Goal: Information Seeking & Learning: Learn about a topic

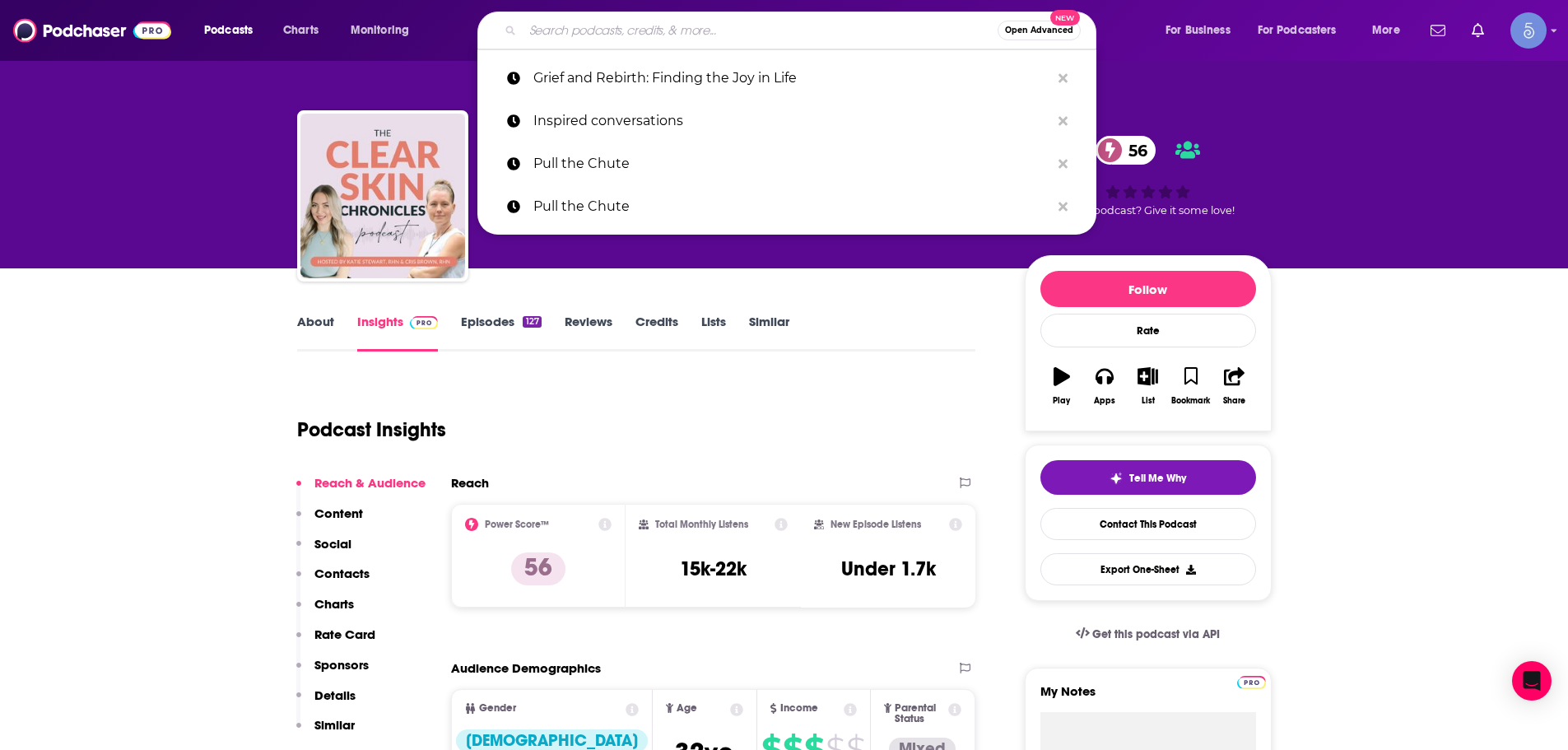
type input "The Quantum Biology Collective Podcast"
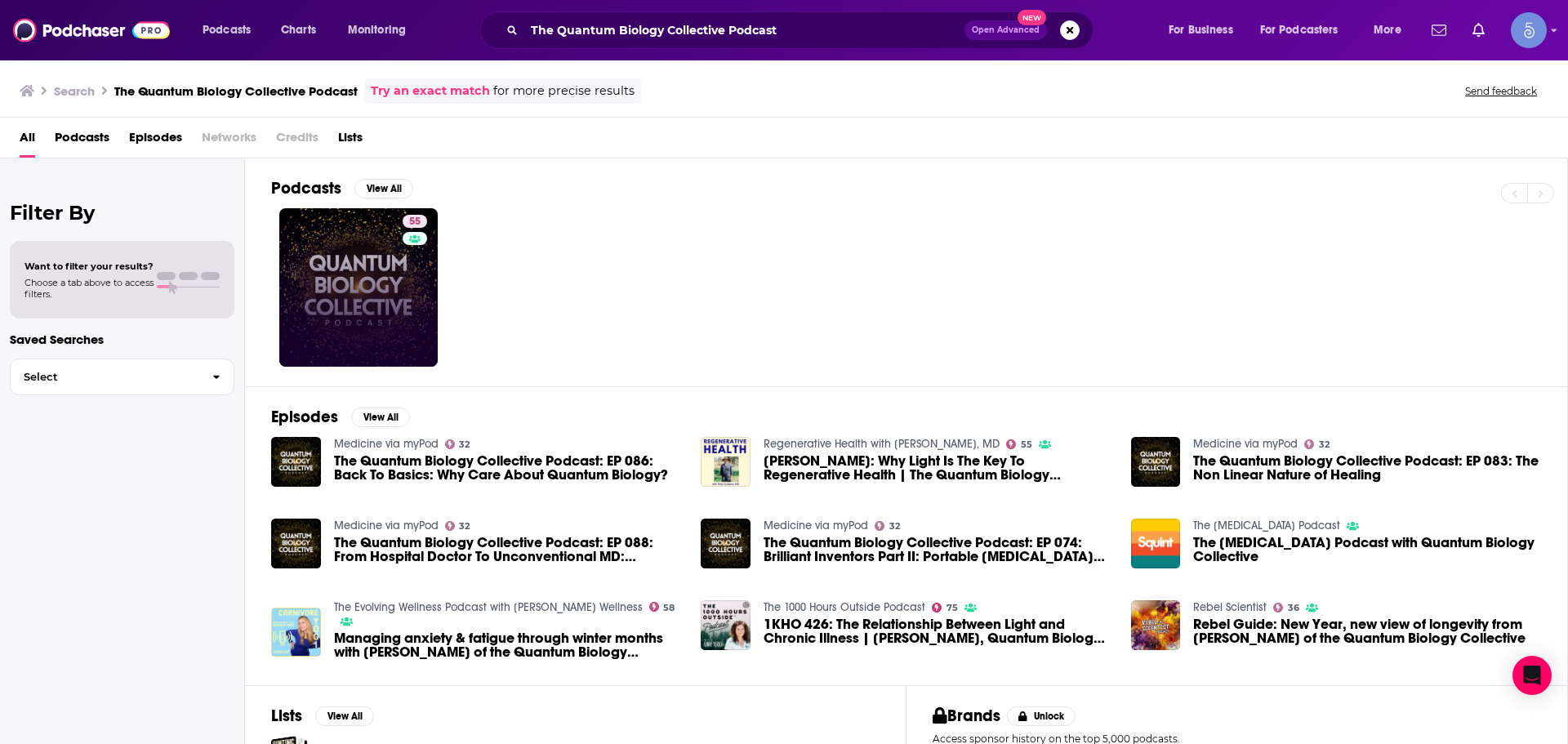
click at [425, 287] on div "55" at bounding box center [417, 287] width 29 height 146
